Goal: Task Accomplishment & Management: Manage account settings

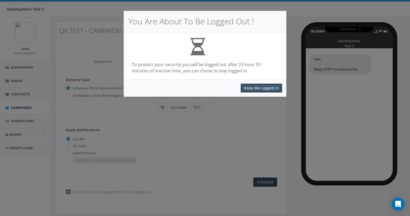
click at [258, 89] on button "Keep Me Logged In" at bounding box center [261, 87] width 42 height 9
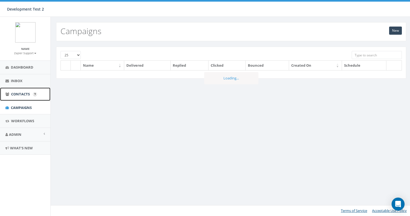
click at [19, 95] on span "Contacts" at bounding box center [20, 94] width 19 height 5
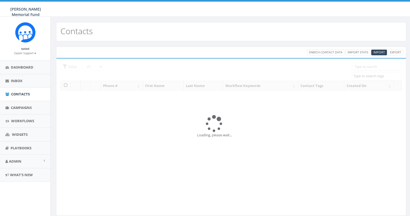
select select
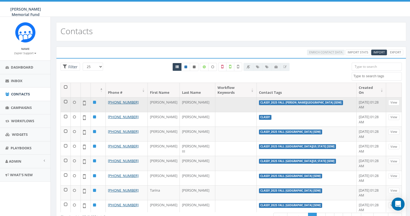
click at [65, 102] on td at bounding box center [66, 104] width 10 height 15
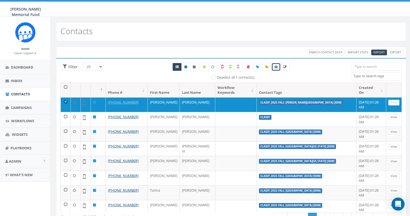
click at [277, 68] on icon at bounding box center [275, 66] width 3 height 3
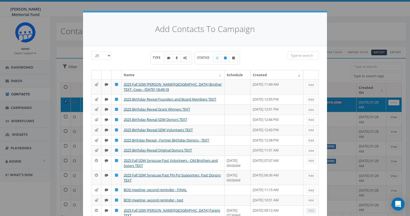
click at [296, 58] on input "search" at bounding box center [303, 55] width 31 height 8
click at [185, 58] on icon at bounding box center [185, 57] width 4 height 3
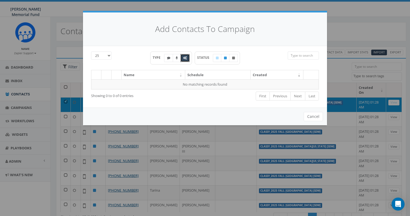
click at [185, 58] on icon at bounding box center [185, 57] width 4 height 3
checkbox input "false"
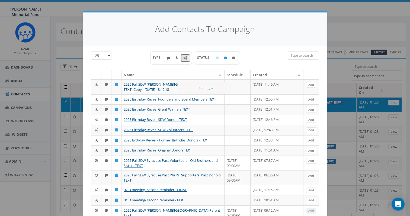
click at [175, 58] on label at bounding box center [177, 58] width 8 height 8
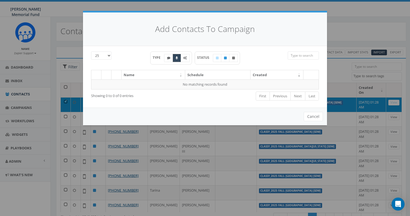
click at [175, 58] on label at bounding box center [177, 58] width 8 height 8
checkbox input "false"
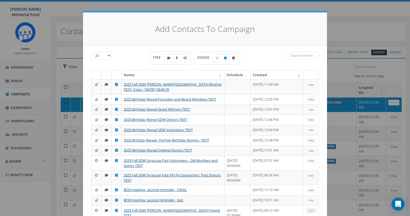
click at [168, 59] on icon at bounding box center [168, 57] width 3 height 3
click at [168, 60] on label at bounding box center [168, 58] width 9 height 8
checkbox input "false"
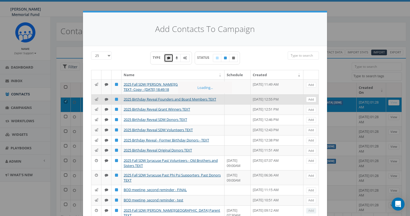
scroll to position [226, 0]
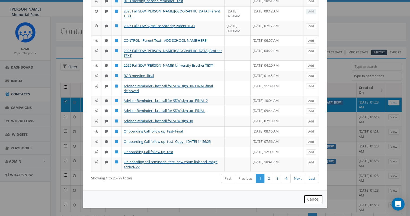
click at [313, 200] on button "Cancel" at bounding box center [313, 199] width 19 height 9
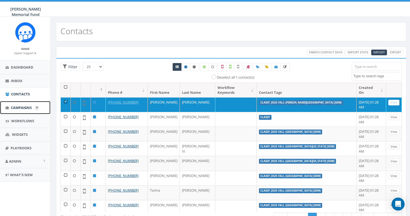
click at [24, 107] on span "Campaigns" at bounding box center [21, 107] width 21 height 5
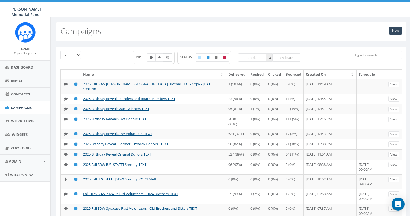
click at [166, 56] on icon at bounding box center [168, 57] width 4 height 3
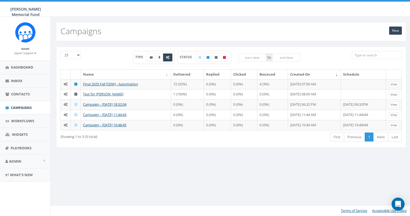
click at [166, 57] on icon at bounding box center [168, 57] width 4 height 3
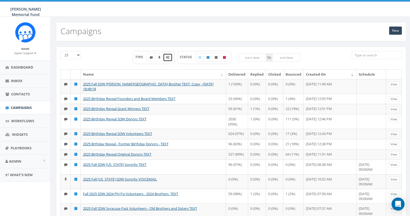
click at [167, 56] on icon at bounding box center [168, 57] width 4 height 3
checkbox input "true"
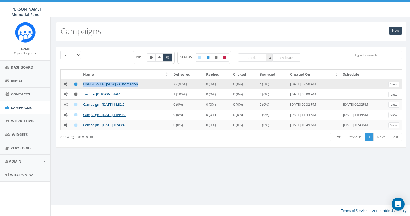
drag, startPoint x: 144, startPoint y: 83, endPoint x: 81, endPoint y: 82, distance: 62.6
click at [81, 82] on td "Final 2025 Fall [SDW] - Automation" at bounding box center [126, 84] width 90 height 10
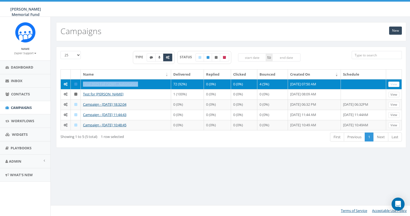
copy link "Final 2025 Fall [SDW] - Automation"
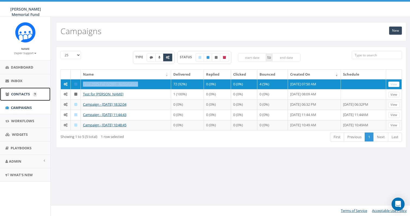
click at [16, 91] on link "Contacts" at bounding box center [25, 94] width 50 height 13
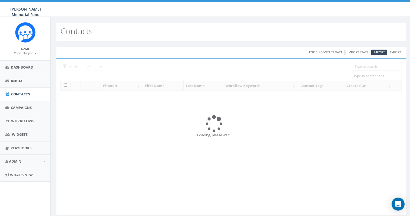
select select
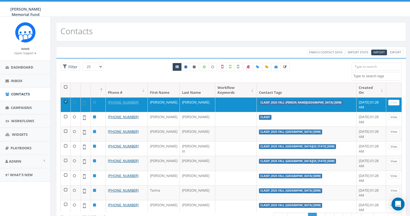
click at [371, 68] on input "search" at bounding box center [377, 67] width 50 height 8
click at [363, 79] on span at bounding box center [377, 76] width 50 height 9
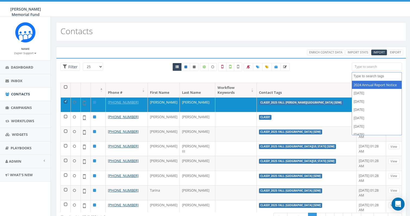
click at [307, 70] on div "All 1 contact(s) on current page All 8635 contact(s) filtered" at bounding box center [231, 73] width 233 height 20
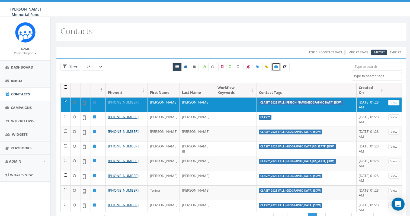
click at [275, 68] on icon at bounding box center [275, 66] width 3 height 3
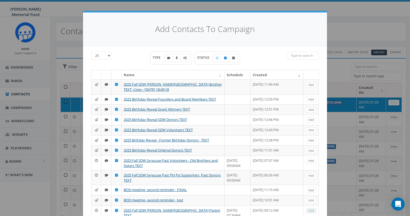
click at [299, 57] on input "search" at bounding box center [303, 55] width 31 height 8
paste input "Final 2025 Fall [SDW] - Automation"
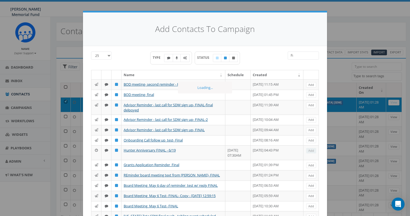
type input "F"
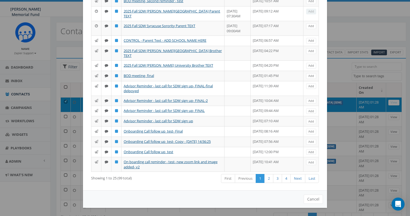
scroll to position [24, 0]
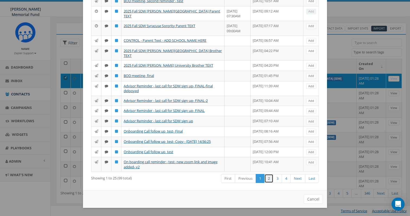
click at [268, 180] on link "2" at bounding box center [268, 178] width 9 height 9
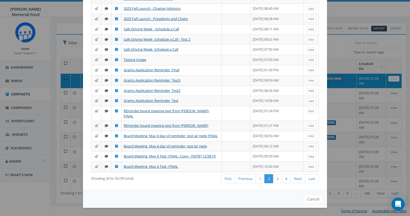
click at [268, 180] on link "2" at bounding box center [268, 178] width 9 height 9
click at [278, 180] on link "3" at bounding box center [277, 178] width 9 height 9
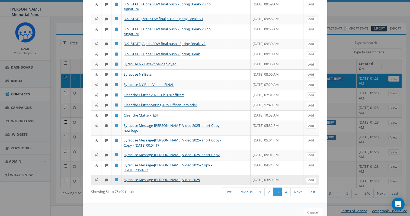
click at [286, 179] on td "April 05, 2025 03:50 PM" at bounding box center [276, 180] width 53 height 10
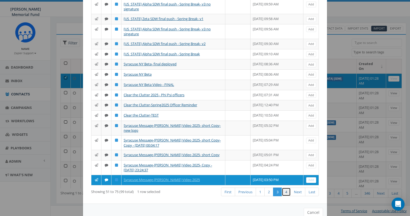
click at [286, 192] on link "4" at bounding box center [286, 192] width 9 height 9
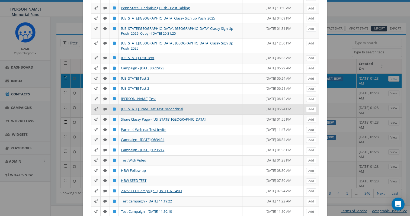
scroll to position [167, 0]
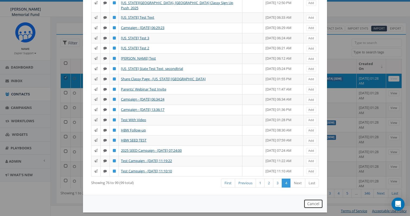
click at [312, 199] on button "Cancel" at bounding box center [313, 203] width 19 height 9
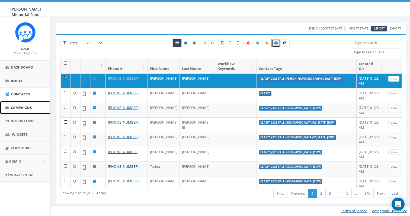
click at [13, 109] on span "Campaigns" at bounding box center [21, 107] width 21 height 5
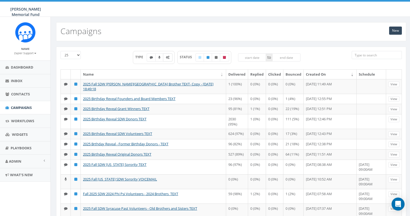
click at [168, 58] on icon at bounding box center [168, 57] width 4 height 3
checkbox input "true"
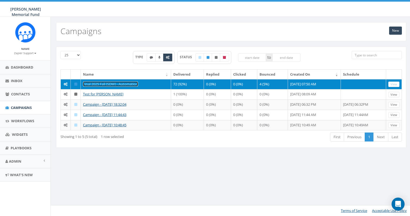
click at [115, 83] on link "Final 2025 Fall [SDW] - Automation" at bounding box center [110, 84] width 55 height 5
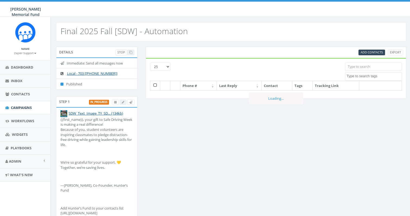
select select
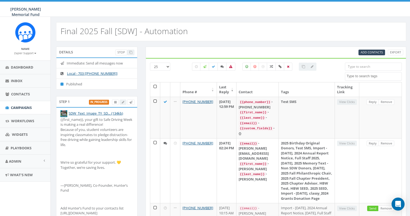
click at [365, 67] on input "search" at bounding box center [373, 67] width 57 height 8
click at [365, 51] on span "Add Contacts" at bounding box center [371, 52] width 22 height 4
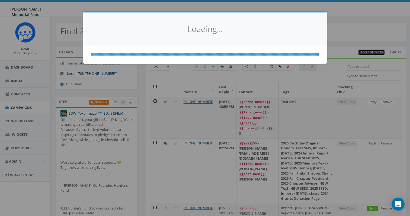
select select
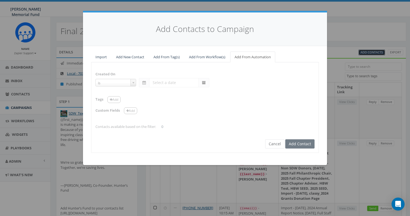
select select "is on or after"
type input "[DATE]"
select select "contains"
select select "[SDW]"
select select
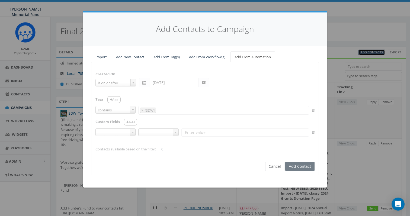
scroll to position [3204, 0]
select select
type input "[SDW]"
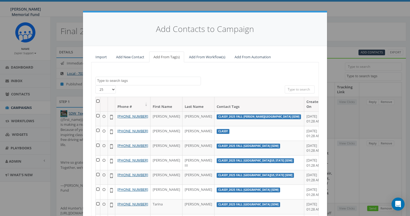
click at [147, 77] on span at bounding box center [147, 81] width 105 height 9
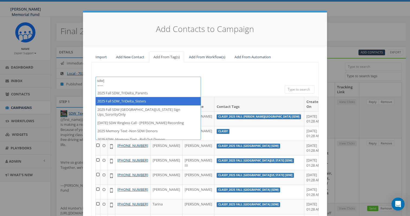
scroll to position [0, 0]
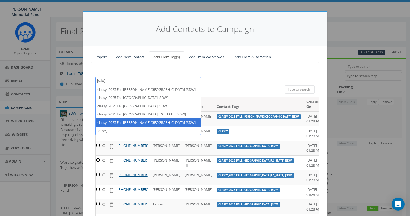
type textarea "[sdw]"
select select "classy_2025 Fall [PERSON_NAME][GEOGRAPHIC_DATA] [SDW]"
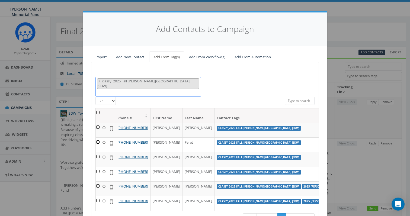
click at [183, 80] on span "× classy_2025 Fall Wittenberg University [SDW]" at bounding box center [147, 87] width 105 height 20
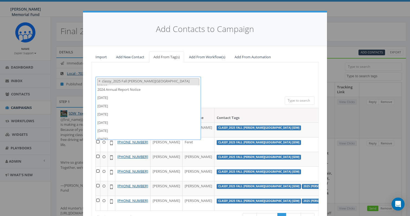
scroll to position [4396, 0]
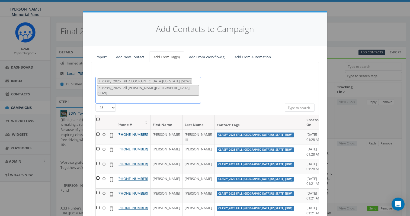
click at [184, 89] on span "× classy_2025 Fall University of Alabama [SDW] × classy_2025 Fall Wittenberg Un…" at bounding box center [147, 90] width 105 height 27
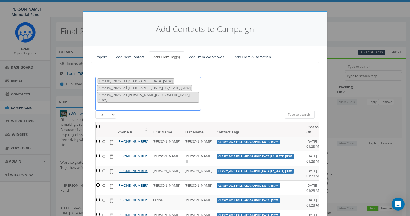
click at [189, 96] on span "× classy_2025 Fall Syracuse University [SDW] × classy_2025 Fall University of A…" at bounding box center [147, 94] width 105 height 34
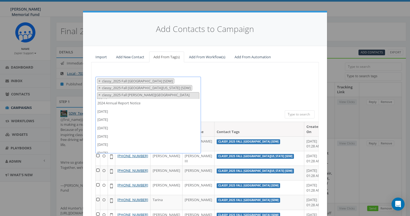
scroll to position [4388, 0]
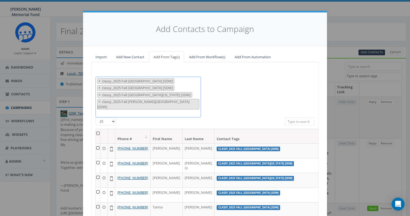
click at [186, 102] on span "× classy_2025 Fall Purdue University [SDW] × classy_2025 Fall Syracuse Universi…" at bounding box center [147, 97] width 105 height 41
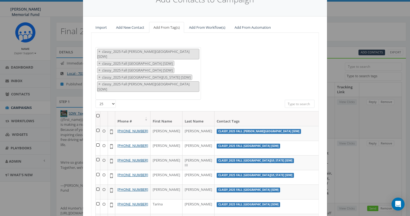
scroll to position [0, 0]
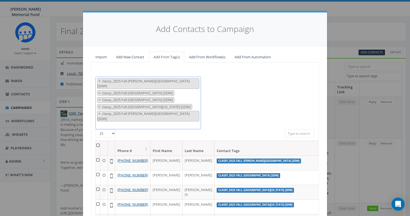
click at [184, 110] on span "× classy_2025 Fall Denison University [SDW] × classy_2025 Fall Purdue Universit…" at bounding box center [147, 103] width 105 height 53
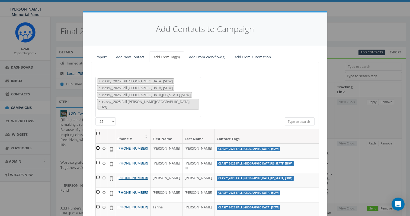
scroll to position [12, 0]
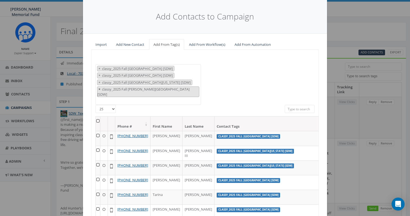
click at [97, 90] on button "×" at bounding box center [99, 89] width 4 height 5
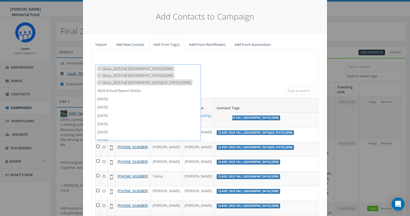
scroll to position [4371, 0]
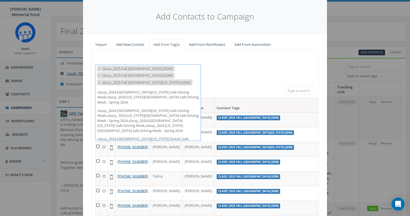
click at [233, 86] on div "2024 Annual Report Notice 2025/06/02 2025/06/13 2025/06/18 2025/06/19 2025/06/2…" at bounding box center [204, 75] width 227 height 22
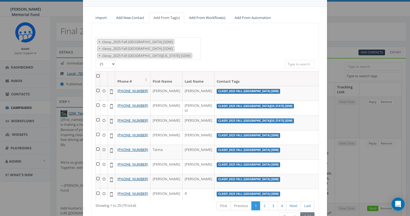
scroll to position [0, 0]
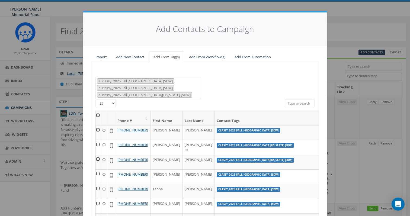
click at [186, 92] on span "× classy_2025 Fall Purdue University [SDW] × classy_2025 Fall Syracuse Universi…" at bounding box center [147, 88] width 105 height 23
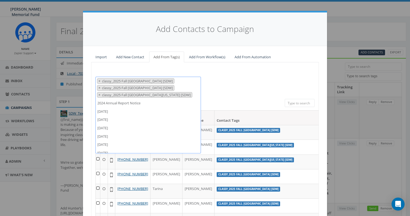
scroll to position [4348, 0]
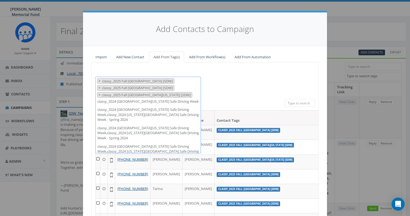
select select "classy_2025 Fall [PERSON_NAME][GEOGRAPHIC_DATA] [SDW]"
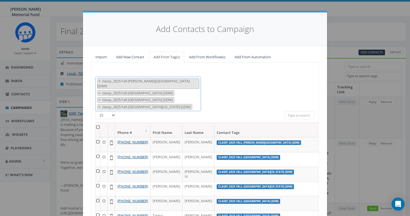
click at [187, 102] on span "× classy_2025 Fall Denison University [SDW] × classy_2025 Fall Purdue Universit…" at bounding box center [147, 94] width 105 height 35
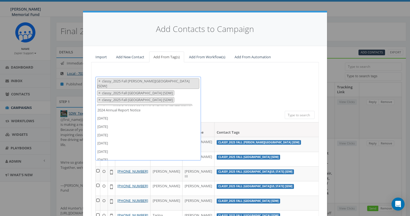
scroll to position [4371, 0]
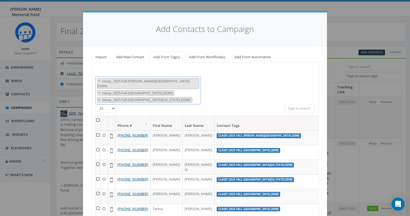
click at [191, 93] on span "× classy_2025 Fall Denison University [SDW] × classy_2025 Fall Syracuse Univers…" at bounding box center [147, 91] width 105 height 28
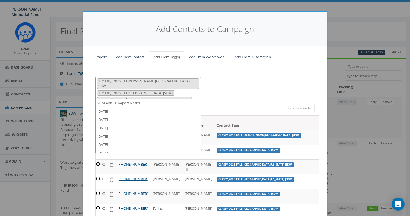
scroll to position [4363, 0]
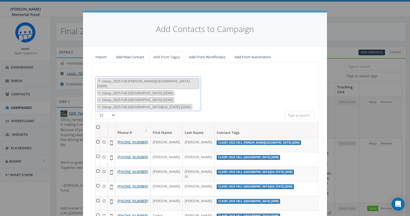
click at [187, 101] on span "× classy_2025 Fall Denison University [SDW] × classy_2025 Fall Purdue Universit…" at bounding box center [147, 94] width 105 height 35
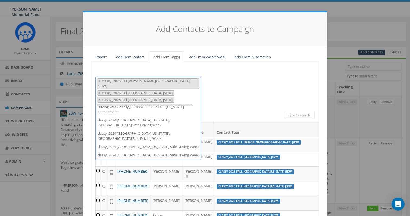
scroll to position [3950, 0]
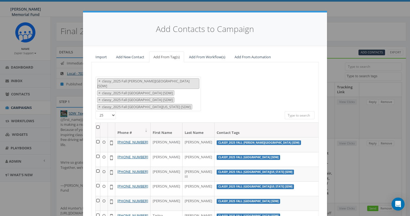
click at [275, 83] on div "2024 Annual Report Notice 2025/06/02 2025/06/13 2025/06/18 2025/06/19 2025/06/2…" at bounding box center [204, 94] width 227 height 35
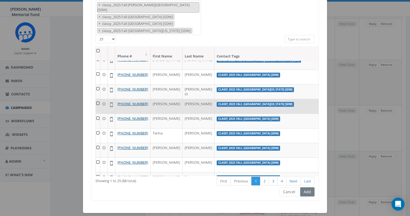
scroll to position [0, 0]
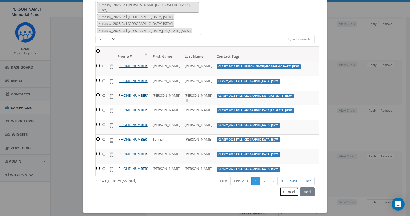
click at [287, 188] on button "Cancel" at bounding box center [288, 191] width 19 height 9
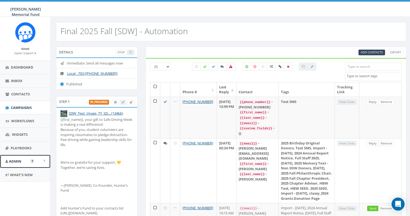
click at [21, 161] on link "Admin" at bounding box center [25, 161] width 50 height 13
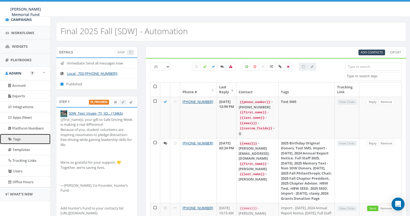
click at [21, 138] on link "Tags" at bounding box center [25, 139] width 50 height 11
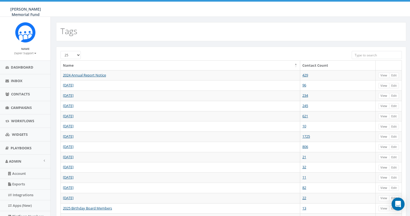
click at [371, 56] on input "search" at bounding box center [377, 55] width 50 height 8
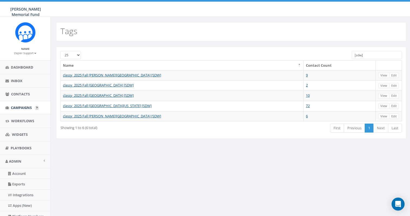
type input "[sdw]"
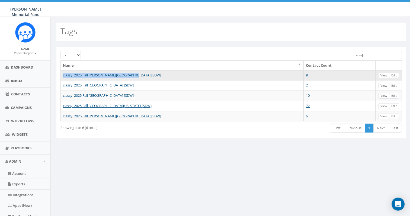
drag, startPoint x: 136, startPoint y: 73, endPoint x: 62, endPoint y: 73, distance: 74.0
click at [62, 73] on td "classy_2025 Fall [PERSON_NAME][GEOGRAPHIC_DATA] [SDW]" at bounding box center [182, 75] width 243 height 10
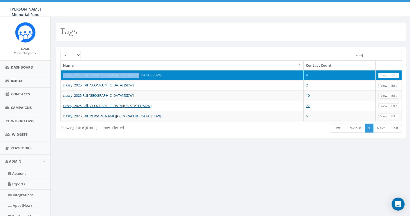
copy link "classy_2025 Fall [PERSON_NAME][GEOGRAPHIC_DATA] [SDW]"
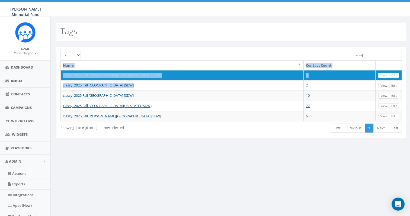
drag, startPoint x: 140, startPoint y: 87, endPoint x: 55, endPoint y: 85, distance: 84.9
click at [55, 85] on div "[PHONE_NUMBER] [sdw] Name Contact Count classy_2025 Fall [PERSON_NAME][GEOGRAPH…" at bounding box center [231, 96] width 358 height 99
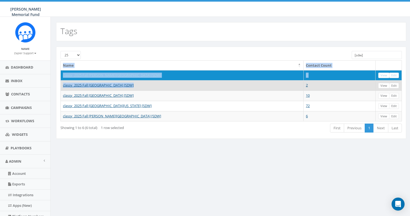
click at [144, 83] on td "classy_2025 Fall [GEOGRAPHIC_DATA] [SDW]" at bounding box center [182, 85] width 243 height 10
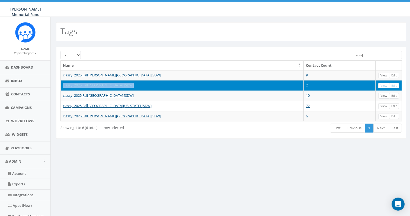
drag, startPoint x: 133, startPoint y: 86, endPoint x: 63, endPoint y: 85, distance: 70.5
click at [63, 85] on td "classy_2025 Fall [GEOGRAPHIC_DATA] [SDW]" at bounding box center [182, 85] width 243 height 10
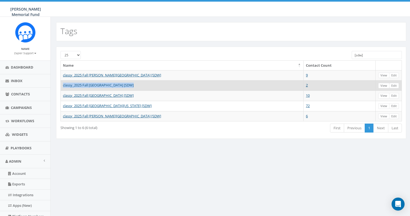
copy link "classy_2025 Fall [GEOGRAPHIC_DATA] [SDW]"
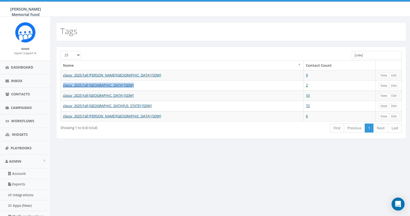
drag, startPoint x: 135, startPoint y: 97, endPoint x: 60, endPoint y: 97, distance: 74.8
click at [60, 97] on table "Name Contact Count classy_2025 Fall [PERSON_NAME][GEOGRAPHIC_DATA] [SDW] 9 View…" at bounding box center [230, 90] width 341 height 61
copy link "classy_2025 Fall [GEOGRAPHIC_DATA] [SDW]"
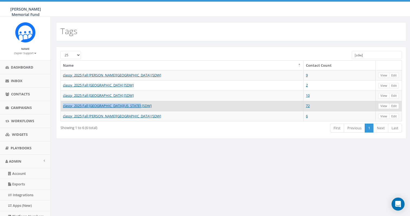
drag, startPoint x: 143, startPoint y: 106, endPoint x: 62, endPoint y: 105, distance: 80.5
click at [62, 105] on td "classy_2025 Fall [GEOGRAPHIC_DATA][US_STATE] [SDW]" at bounding box center [182, 106] width 243 height 10
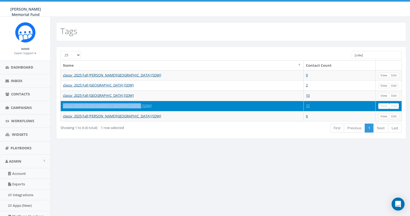
copy link "classy_2025 Fall [GEOGRAPHIC_DATA][US_STATE] [SDW]"
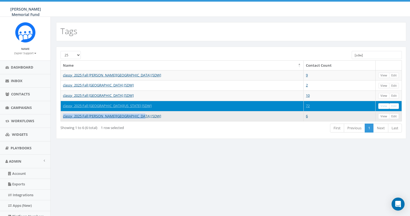
drag, startPoint x: 143, startPoint y: 116, endPoint x: 61, endPoint y: 114, distance: 82.1
click at [61, 114] on td "classy_2025 Fall [PERSON_NAME][GEOGRAPHIC_DATA] [SDW]" at bounding box center [182, 116] width 243 height 10
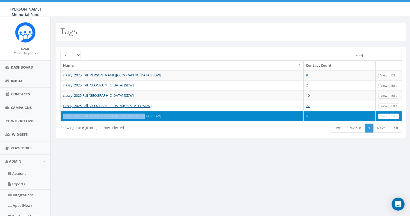
copy link "classy_2025 Fall [PERSON_NAME][GEOGRAPHIC_DATA] [SDW]"
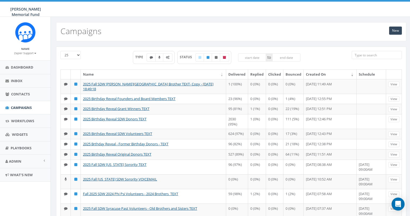
click at [373, 55] on input "search" at bounding box center [377, 55] width 50 height 8
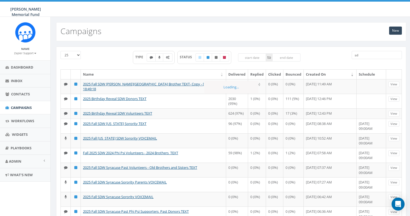
type input "s"
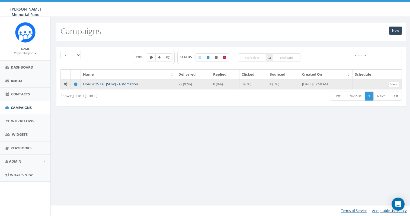
type input "automa"
click at [130, 84] on link "Final 2025 Fall [SDW] - Automation" at bounding box center [110, 84] width 55 height 5
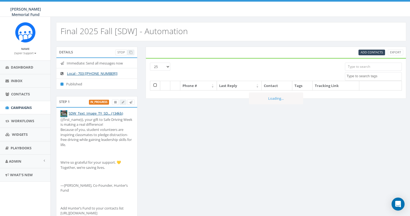
select select
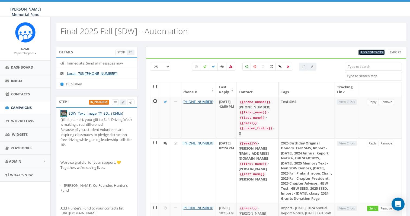
click at [377, 53] on span "Add Contacts" at bounding box center [371, 52] width 22 height 4
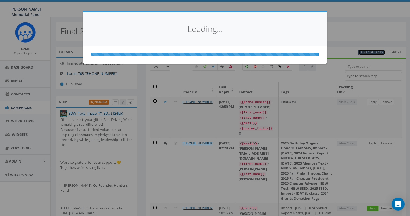
select select
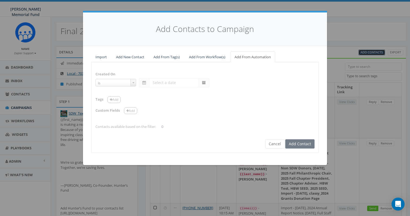
select select "is on or after"
type input "Aug 04 2025"
select select "contains"
select select "[SDW]"
select select
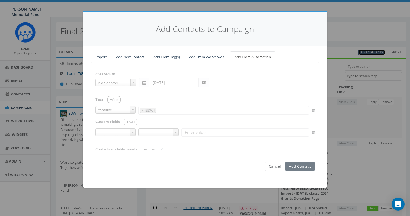
select select
type input "[SDW]"
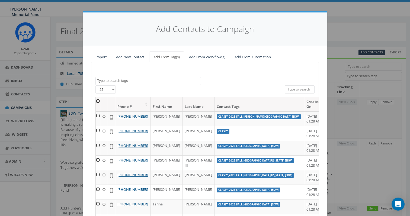
click at [149, 83] on span at bounding box center [147, 81] width 105 height 9
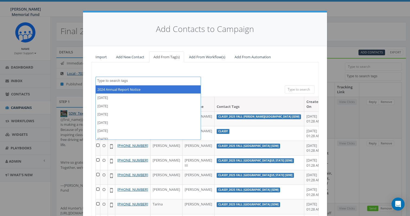
paste textarea "classy_2025 Fall [PERSON_NAME][GEOGRAPHIC_DATA] [SDW]"
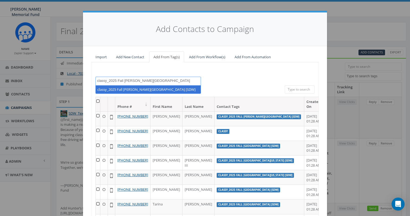
type textarea "classy_2025 Fall [PERSON_NAME][GEOGRAPHIC_DATA] [SDW]"
select select "classy_2025 Fall [PERSON_NAME][GEOGRAPHIC_DATA] [SDW]"
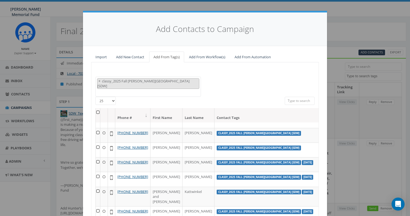
scroll to position [55, 0]
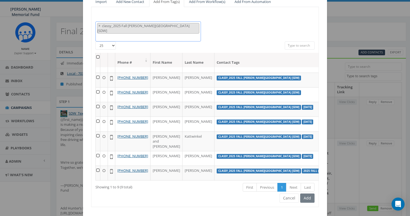
click at [188, 26] on span "× classy_2025 Fall Denison University [SDW]" at bounding box center [147, 31] width 105 height 20
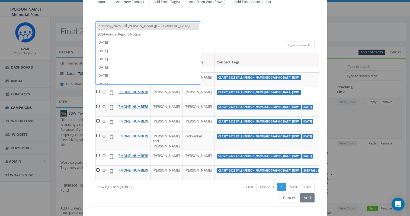
scroll to position [4363, 0]
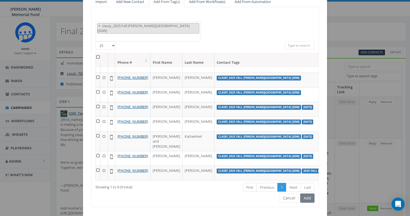
paste textarea "classy_2025 Fall [GEOGRAPHIC_DATA] [SDW]"
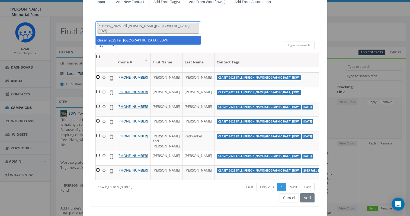
type textarea "classy_2025 Fall [GEOGRAPHIC_DATA] [SDW]"
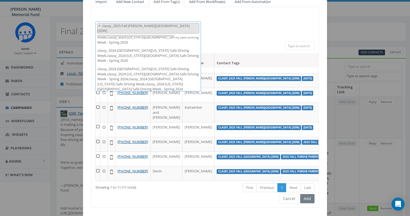
paste textarea "classy_2025 Fall [GEOGRAPHIC_DATA] [SDW]"
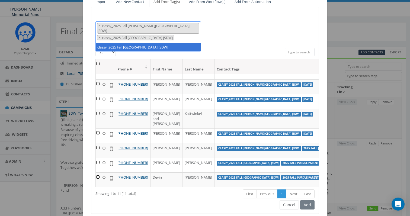
type textarea "classy_2025 Fall [GEOGRAPHIC_DATA] [SDW]"
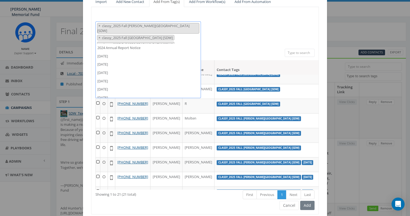
scroll to position [4363, 0]
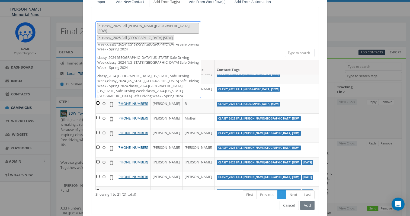
paste textarea "classy_2025 Fall [GEOGRAPHIC_DATA][US_STATE] [SDW]"
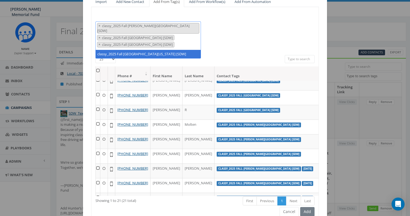
type textarea "classy_2025 Fall [GEOGRAPHIC_DATA][US_STATE] [SDW]"
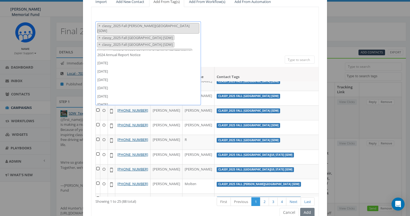
scroll to position [4363, 0]
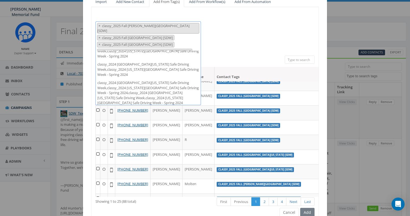
paste textarea "classy_2025 Fall [PERSON_NAME][GEOGRAPHIC_DATA] [SDW]"
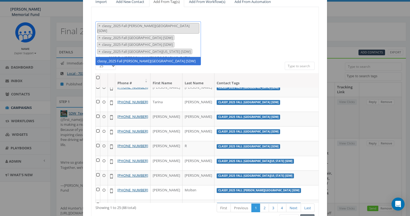
type textarea "classy_2025 Fall [PERSON_NAME][GEOGRAPHIC_DATA] [SDW]"
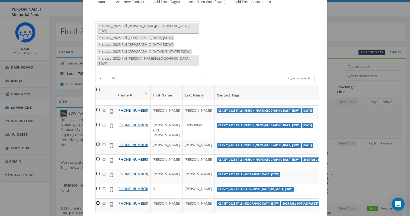
scroll to position [83, 0]
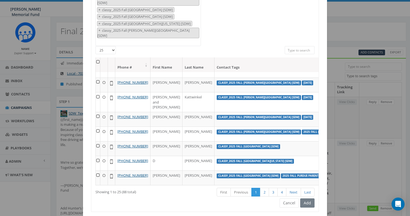
click at [97, 57] on th at bounding box center [98, 64] width 5 height 14
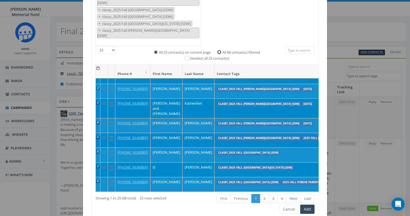
click at [219, 50] on input "All 88 contact(s) filtered" at bounding box center [221, 52] width 4 height 4
radio input "true"
click at [310, 205] on button "Add" at bounding box center [307, 209] width 14 height 9
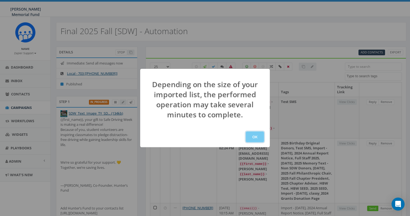
click at [256, 134] on button "OK" at bounding box center [255, 136] width 18 height 11
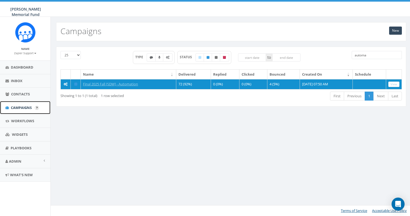
click at [19, 108] on span "Campaigns" at bounding box center [21, 107] width 21 height 5
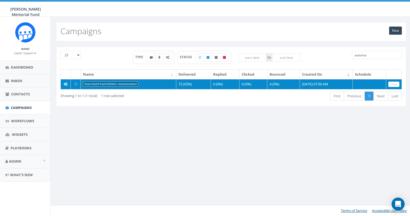
click at [104, 82] on link "Final 2025 Fall [SDW] - Automation" at bounding box center [110, 84] width 55 height 5
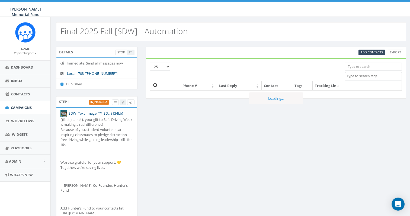
select select
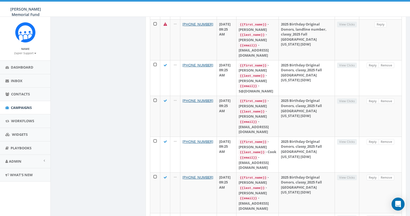
scroll to position [282, 0]
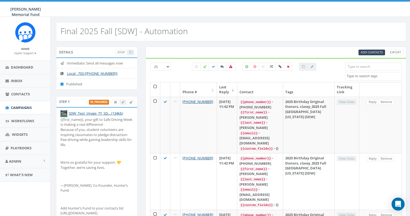
select select
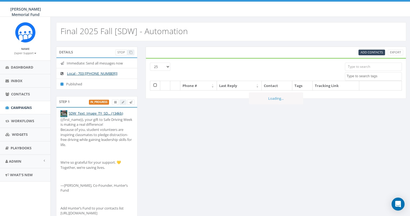
select select
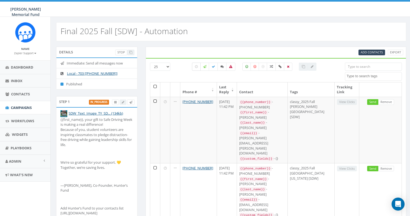
click at [196, 66] on icon at bounding box center [196, 66] width 3 height 3
checkbox input "true"
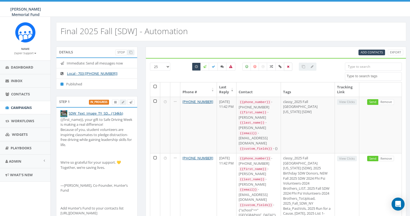
click at [288, 67] on icon at bounding box center [288, 66] width 2 height 3
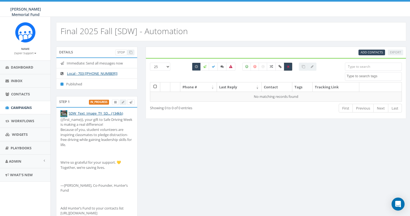
click at [288, 67] on icon at bounding box center [288, 66] width 2 height 3
checkbox input "false"
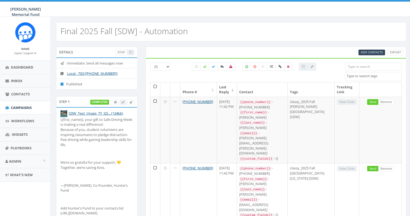
select select
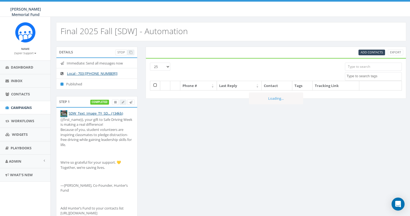
select select
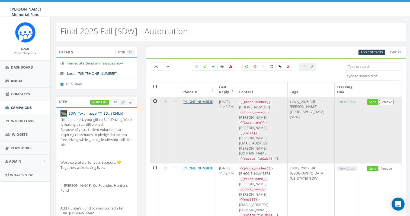
click at [385, 102] on link "Remove" at bounding box center [386, 102] width 16 height 6
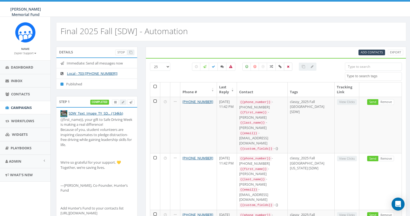
click at [286, 65] on label at bounding box center [288, 67] width 8 height 8
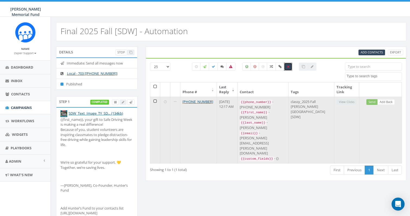
click at [155, 101] on td at bounding box center [155, 130] width 10 height 67
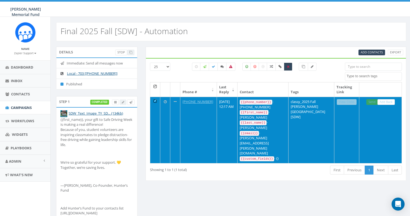
click at [155, 101] on td at bounding box center [155, 130] width 10 height 67
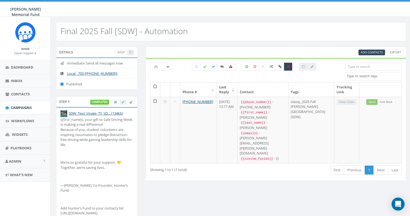
click at [288, 66] on icon at bounding box center [288, 66] width 2 height 3
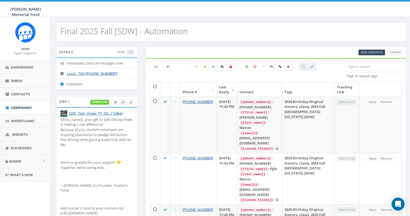
click at [288, 66] on icon at bounding box center [288, 66] width 2 height 3
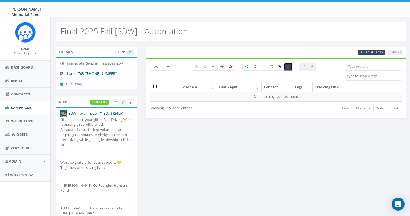
click at [288, 66] on icon at bounding box center [288, 66] width 2 height 3
checkbox input "false"
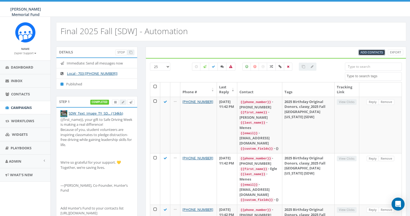
click at [371, 50] on link "Add Contacts" at bounding box center [371, 53] width 27 height 6
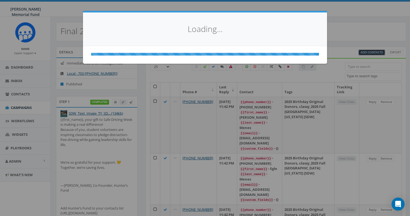
select select
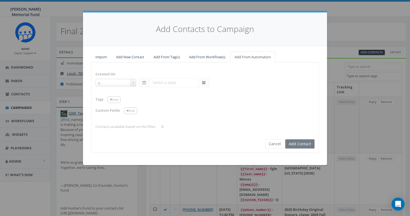
select select "is on or after"
type input "[DATE]"
select select "contains"
select select "[SDW]"
select select
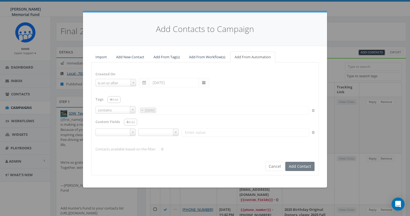
scroll to position [3204, 0]
select select
type input "[SDW]"
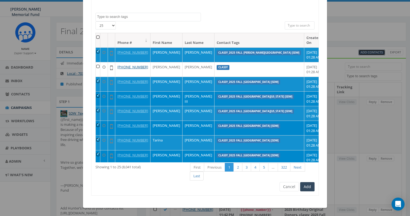
scroll to position [0, 0]
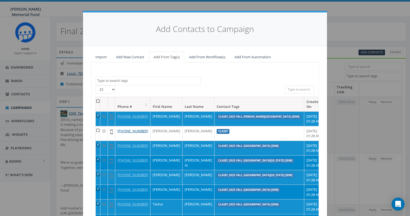
click at [100, 100] on th at bounding box center [98, 104] width 5 height 14
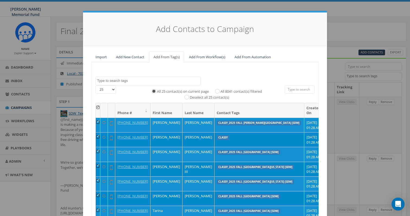
click at [99, 108] on th at bounding box center [98, 110] width 5 height 14
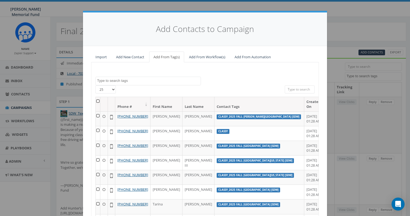
click at [124, 82] on textarea "Search" at bounding box center [149, 80] width 104 height 5
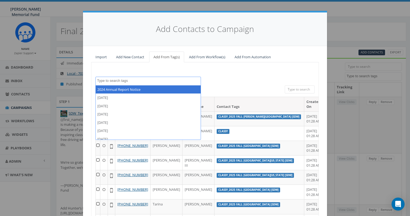
click at [115, 82] on textarea "Search" at bounding box center [149, 80] width 104 height 5
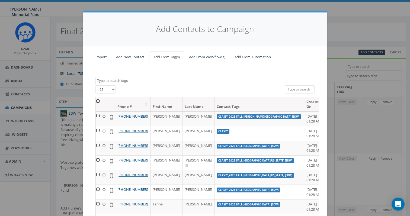
paste textarea "classy_2025 Fall Wittenberg University [SDW]"
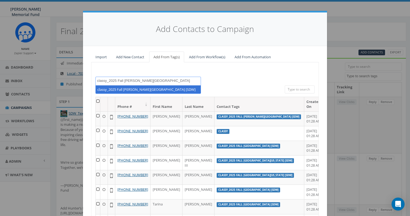
type textarea "classy_2025 Fall Wittenberg University [SDW]"
select select "classy_2025 Fall Wittenberg University [SDW]"
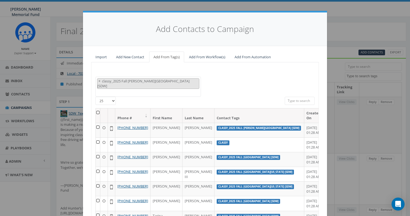
paste textarea "classy_2025 Fall University of Alabama [SDW]"
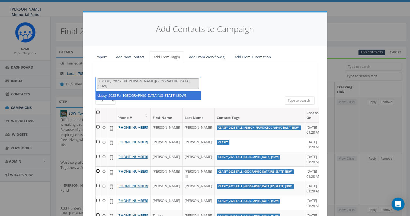
type textarea "classy_2025 Fall University of Alabama [SDW]"
select select "classy_2025 Fall [GEOGRAPHIC_DATA][US_STATE] [SDW]"
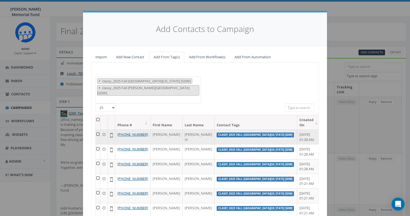
paste textarea "classy_2025 Fall [GEOGRAPHIC_DATA] [SDW]"
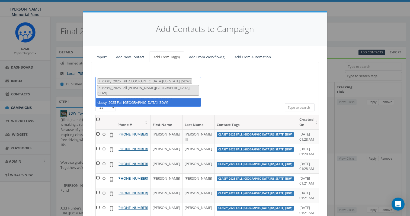
type textarea "classy_2025 Fall [GEOGRAPHIC_DATA] [SDW]"
select select "classy_2025 Fall [GEOGRAPHIC_DATA] [SDW]"
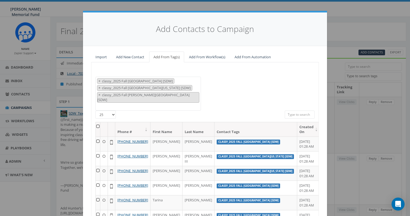
paste textarea "classy_2025 Fall [GEOGRAPHIC_DATA] [SDW]"
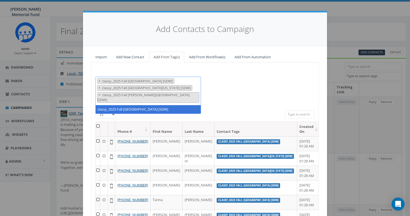
type textarea "classy_2025 Fall [GEOGRAPHIC_DATA] [SDW]"
select select "classy_2025 Fall [GEOGRAPHIC_DATA] [SDW]"
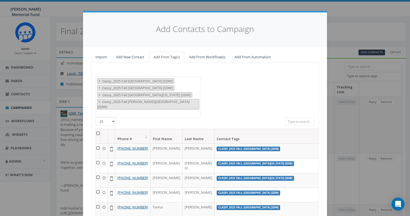
paste textarea "classy_2025 Fall [PERSON_NAME][GEOGRAPHIC_DATA] [SDW]"
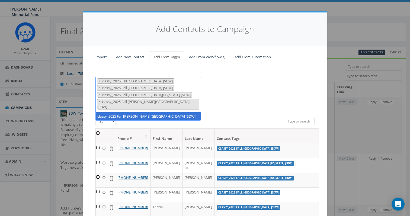
type textarea "classy_2025 Fall Denison University [SDW]"
select select "classy_2025 Fall [PERSON_NAME][GEOGRAPHIC_DATA] [SDW]"
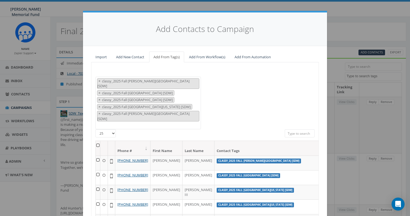
click at [97, 141] on th at bounding box center [98, 148] width 5 height 14
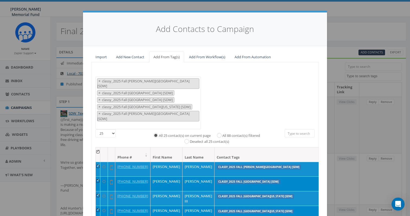
click at [222, 133] on label "All 88 contact(s) filtered" at bounding box center [241, 135] width 38 height 5
click at [219, 133] on input "All 88 contact(s) filtered" at bounding box center [221, 135] width 4 height 4
radio input "true"
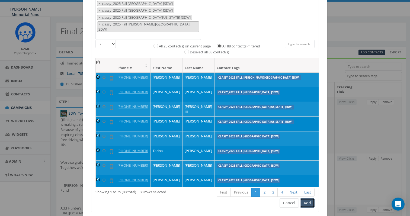
click at [309, 198] on button "Add" at bounding box center [307, 202] width 14 height 9
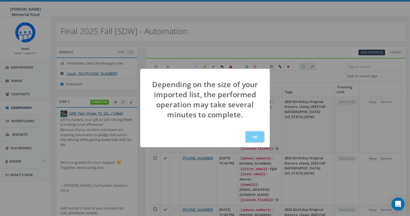
click at [255, 139] on button "OK" at bounding box center [255, 136] width 18 height 11
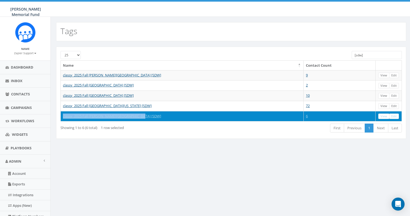
drag, startPoint x: 126, startPoint y: 115, endPoint x: 61, endPoint y: 116, distance: 65.3
click at [61, 116] on td "classy_2025 Fall [PERSON_NAME][GEOGRAPHIC_DATA] [SDW]" at bounding box center [182, 116] width 243 height 10
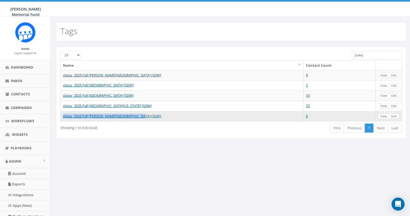
copy link "classy_2025 Fall [PERSON_NAME][GEOGRAPHIC_DATA] [SDW]"
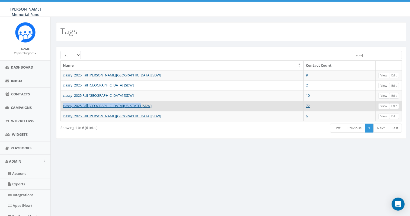
drag, startPoint x: 145, startPoint y: 107, endPoint x: 63, endPoint y: 104, distance: 82.7
click at [63, 104] on td "classy_2025 Fall [GEOGRAPHIC_DATA][US_STATE] [SDW]" at bounding box center [182, 106] width 243 height 10
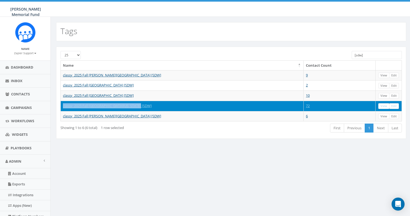
copy link "classy_2025 Fall [GEOGRAPHIC_DATA][US_STATE] [SDW]"
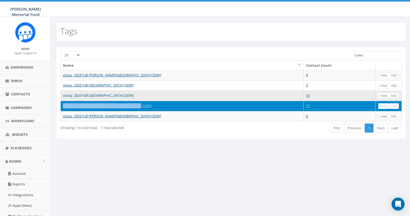
drag, startPoint x: 137, startPoint y: 96, endPoint x: 63, endPoint y: 95, distance: 74.3
click at [63, 95] on td "classy_2025 Fall [GEOGRAPHIC_DATA] [SDW]" at bounding box center [182, 96] width 243 height 10
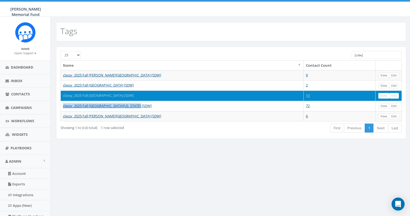
copy link "classy_2025 Fall [GEOGRAPHIC_DATA] [SDW]"
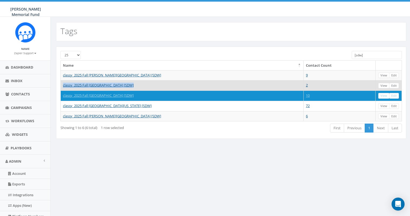
drag, startPoint x: 136, startPoint y: 87, endPoint x: 62, endPoint y: 87, distance: 74.3
click at [61, 87] on td "classy_2025 Fall [GEOGRAPHIC_DATA] [SDW]" at bounding box center [182, 85] width 243 height 10
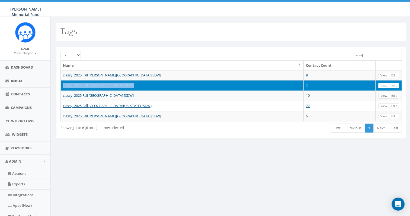
copy link "classy_2025 Fall [GEOGRAPHIC_DATA] [SDW]"
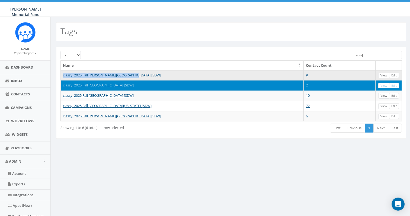
drag, startPoint x: 137, startPoint y: 76, endPoint x: 63, endPoint y: 75, distance: 73.7
click at [63, 75] on td "classy_2025 Fall [PERSON_NAME][GEOGRAPHIC_DATA] [SDW]" at bounding box center [182, 75] width 243 height 10
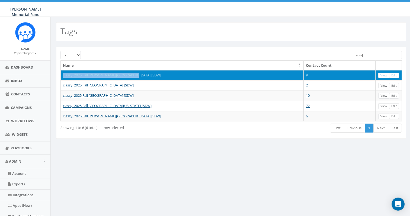
copy link "classy_2025 Fall [PERSON_NAME][GEOGRAPHIC_DATA] [SDW]"
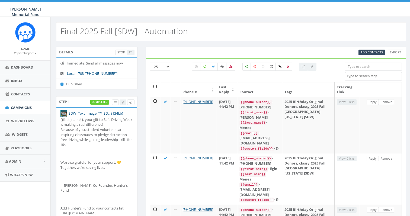
select select
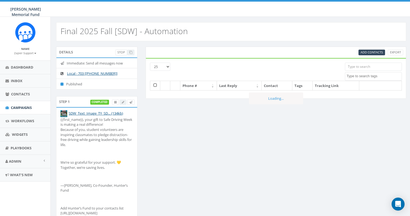
select select
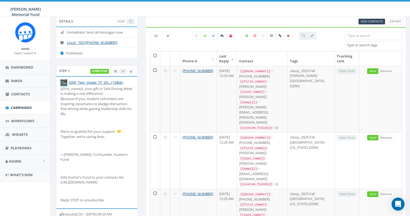
scroll to position [120, 0]
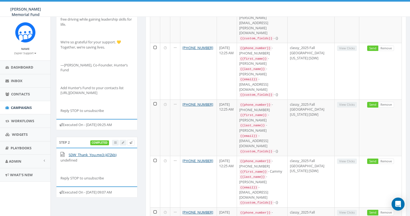
click at [32, 54] on small "Zapier Support" at bounding box center [25, 53] width 22 height 4
click at [28, 60] on link "Profile" at bounding box center [27, 61] width 43 height 7
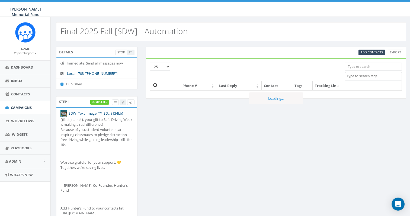
select select
